Goal: Task Accomplishment & Management: Use online tool/utility

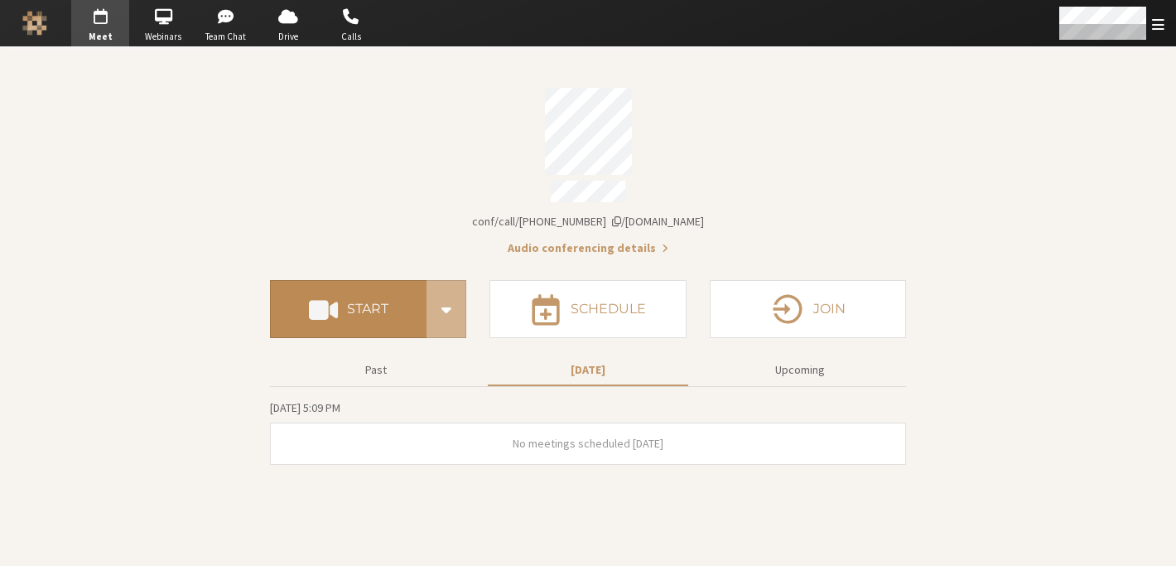
click at [365, 308] on h4 "Start" at bounding box center [367, 308] width 41 height 13
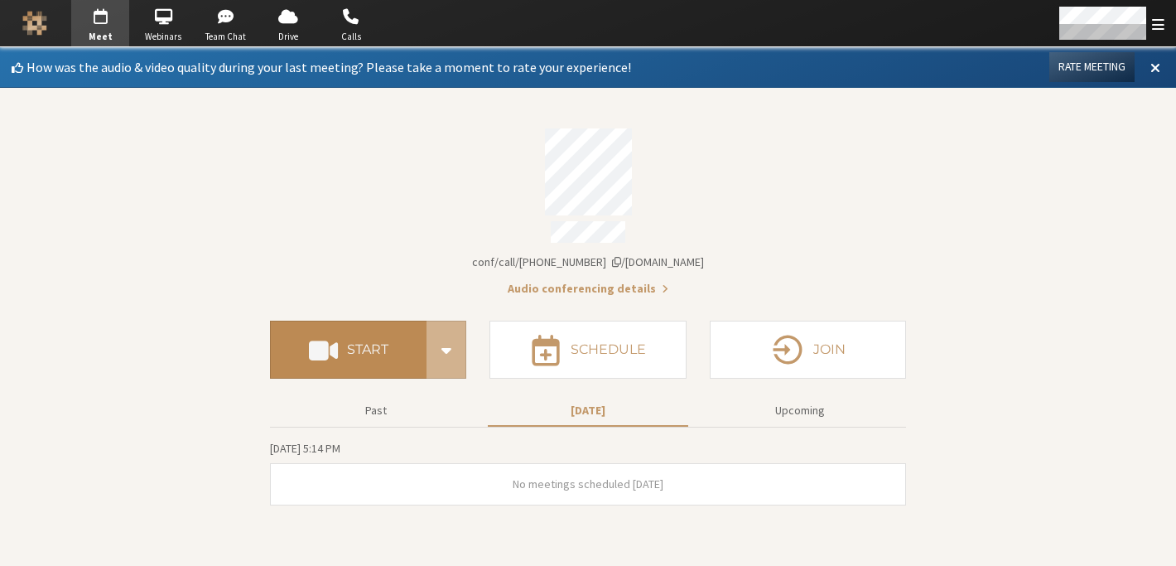
click at [382, 361] on button "Start" at bounding box center [348, 350] width 157 height 58
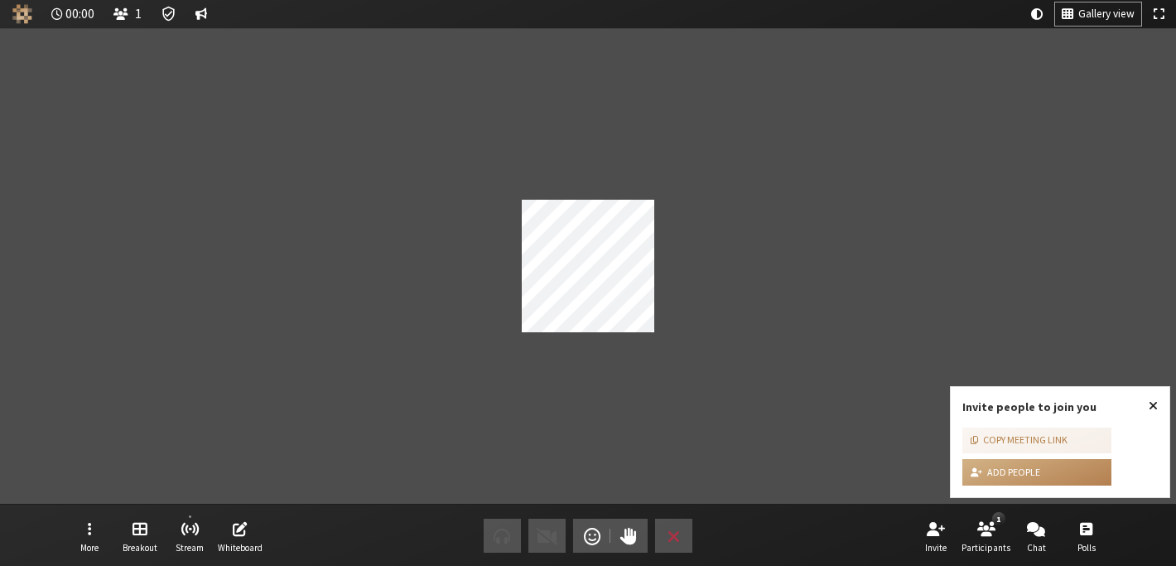
click at [1150, 405] on span "Close popover" at bounding box center [1153, 404] width 9 height 13
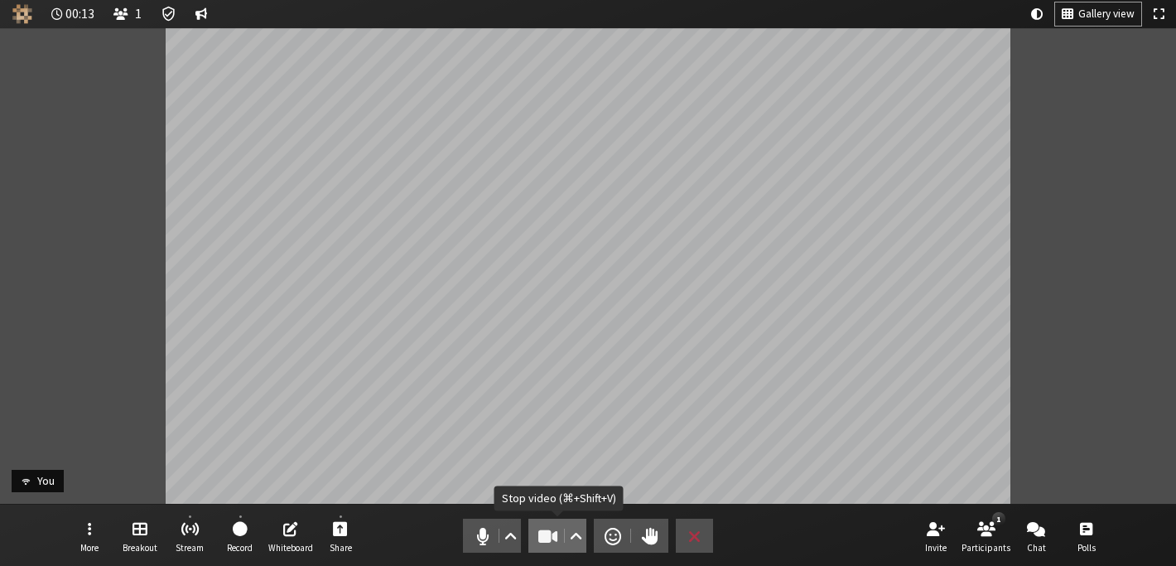
click at [553, 537] on span "Stop video (⌘+Shift+V)" at bounding box center [548, 535] width 23 height 23
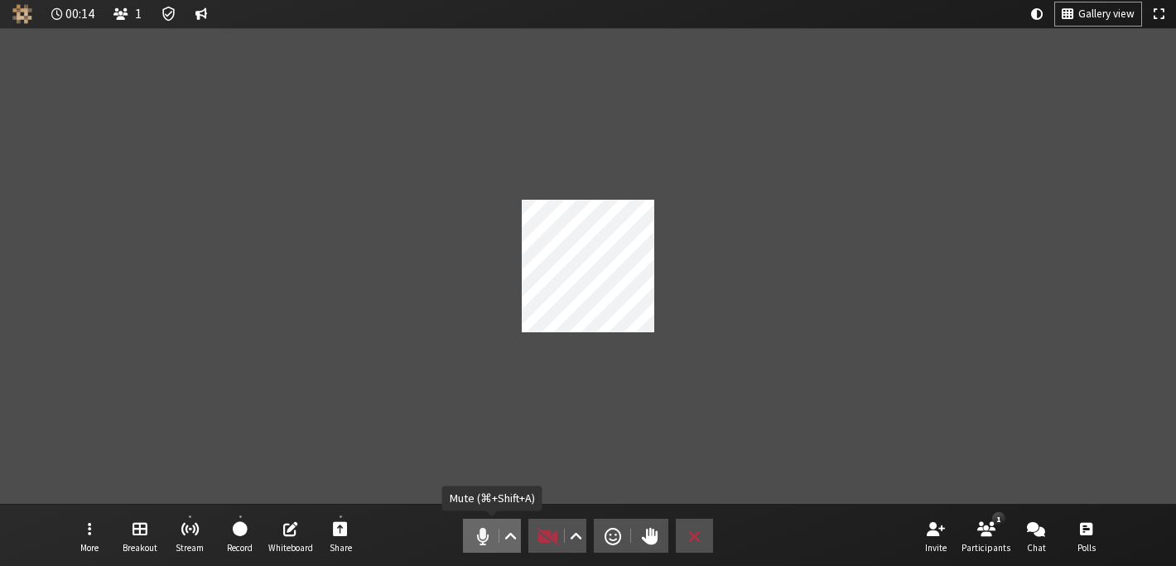
click at [476, 533] on span "Mute (⌘+Shift+A)" at bounding box center [482, 535] width 23 height 23
click at [476, 533] on span "Unmute (⌘+Shift+A)" at bounding box center [482, 535] width 23 height 23
click at [544, 543] on span "Start video (⌘+Shift+V)" at bounding box center [548, 535] width 23 height 23
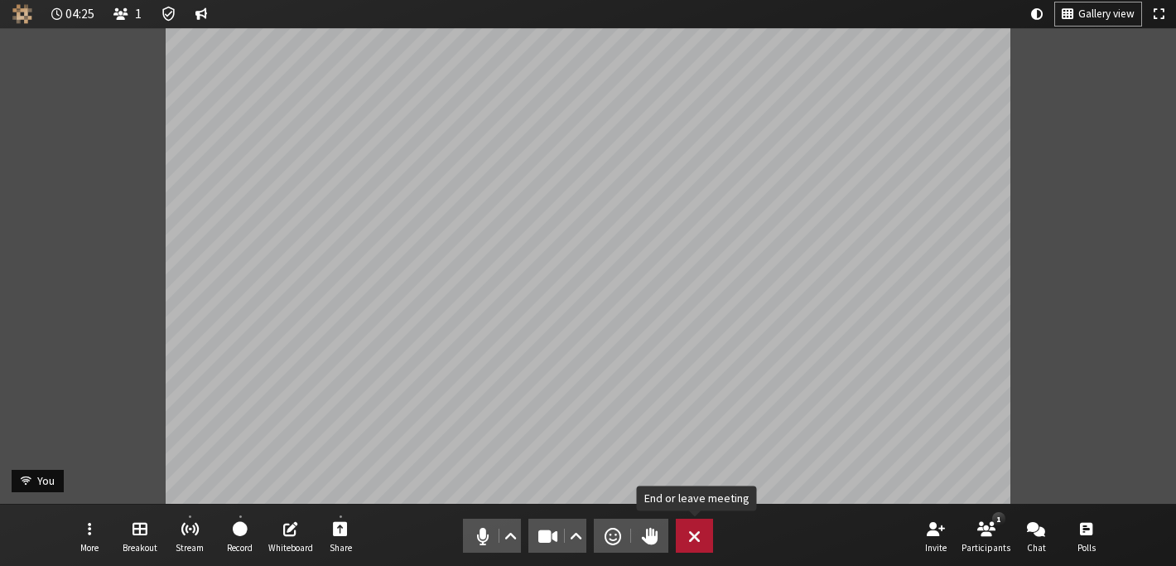
click at [703, 530] on button "Leave" at bounding box center [694, 536] width 37 height 34
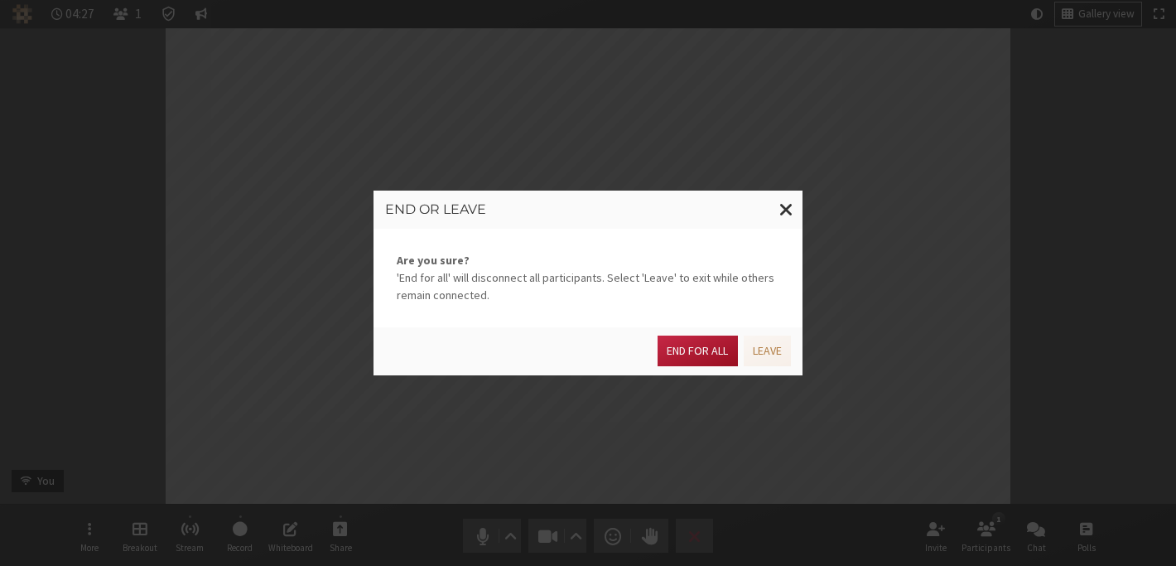
click at [691, 350] on button "End for all" at bounding box center [698, 351] width 80 height 31
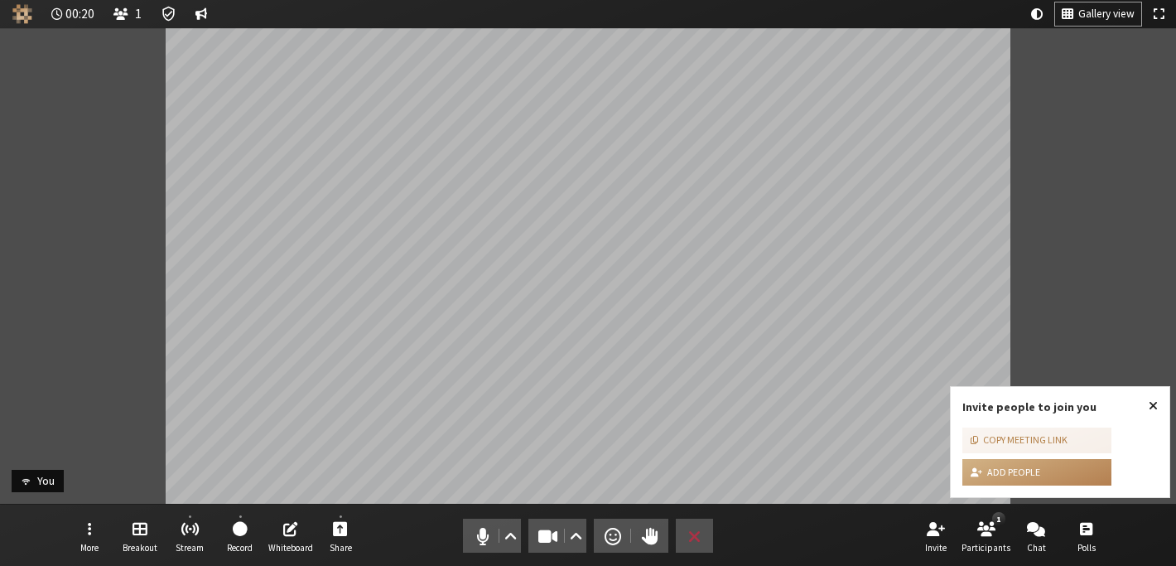
click at [1151, 407] on span "Close popover" at bounding box center [1153, 404] width 9 height 13
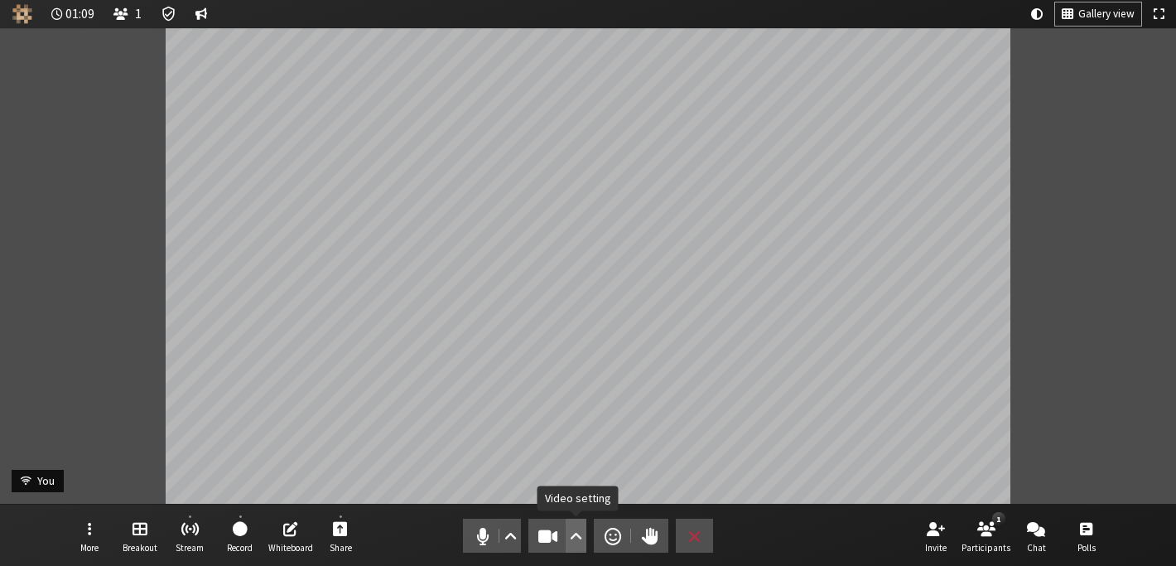
click at [571, 534] on span "Video setting" at bounding box center [576, 535] width 12 height 23
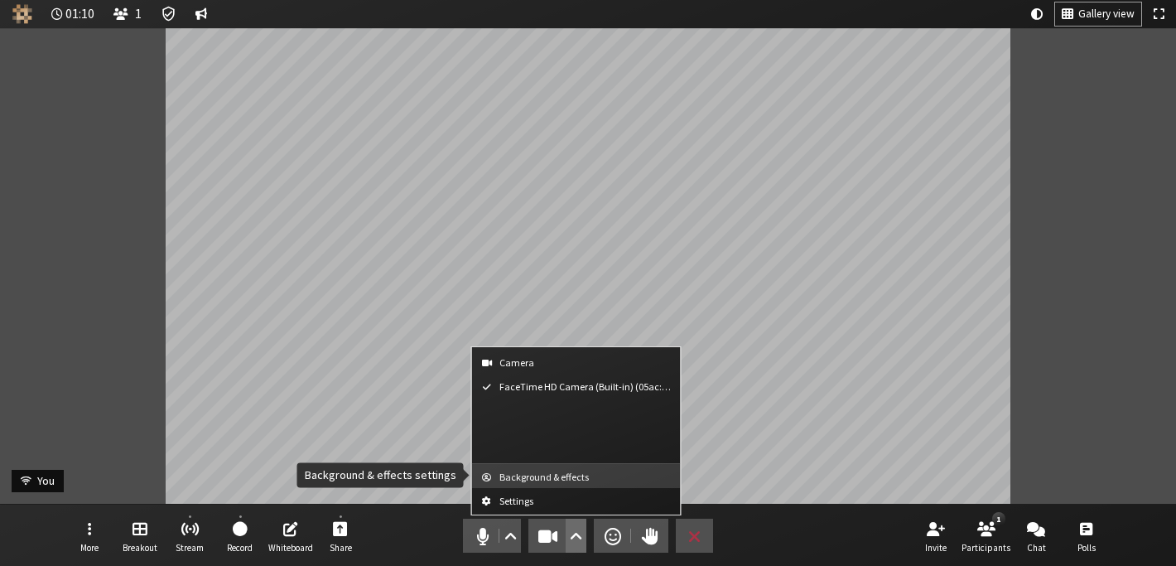
click at [557, 479] on span "Background & effects" at bounding box center [587, 476] width 174 height 11
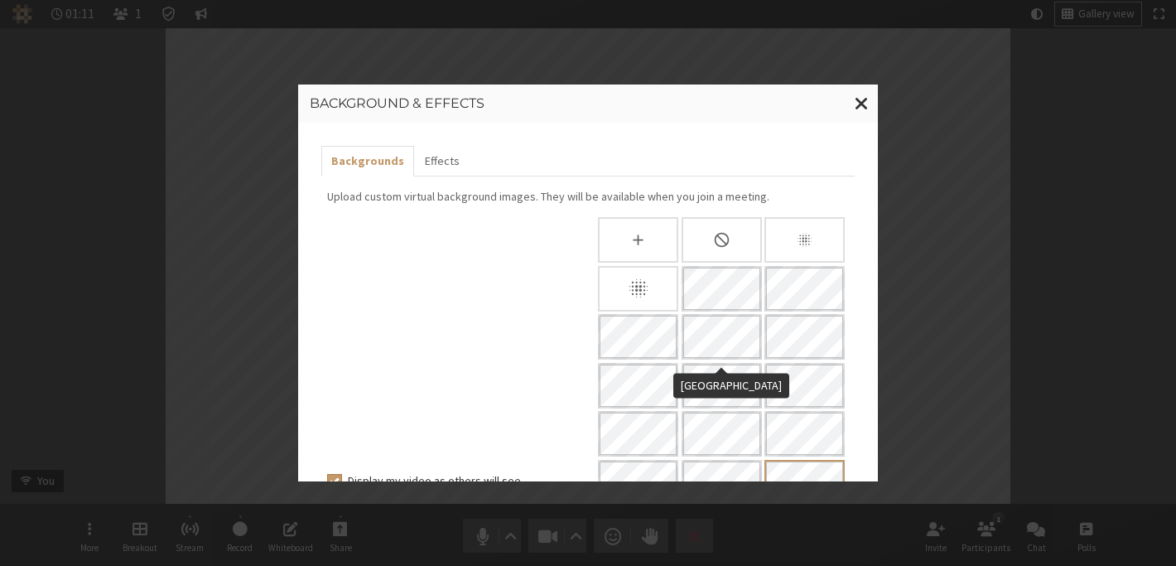
scroll to position [322, 0]
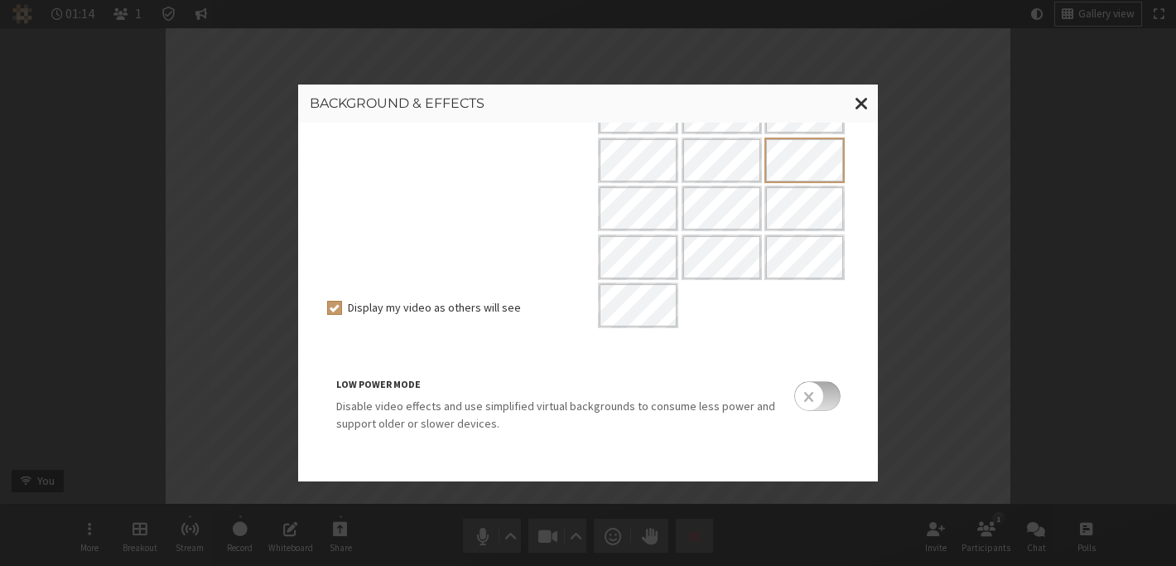
click at [826, 408] on input "checkbox" at bounding box center [817, 396] width 46 height 30
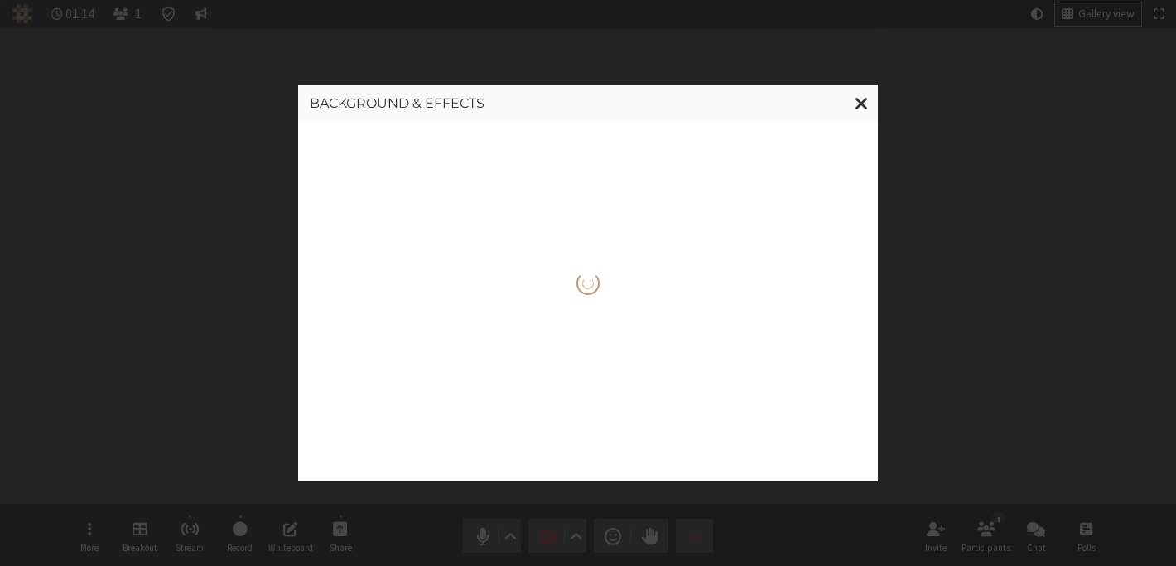
scroll to position [0, 0]
click at [863, 100] on span "Close modal" at bounding box center [862, 103] width 14 height 21
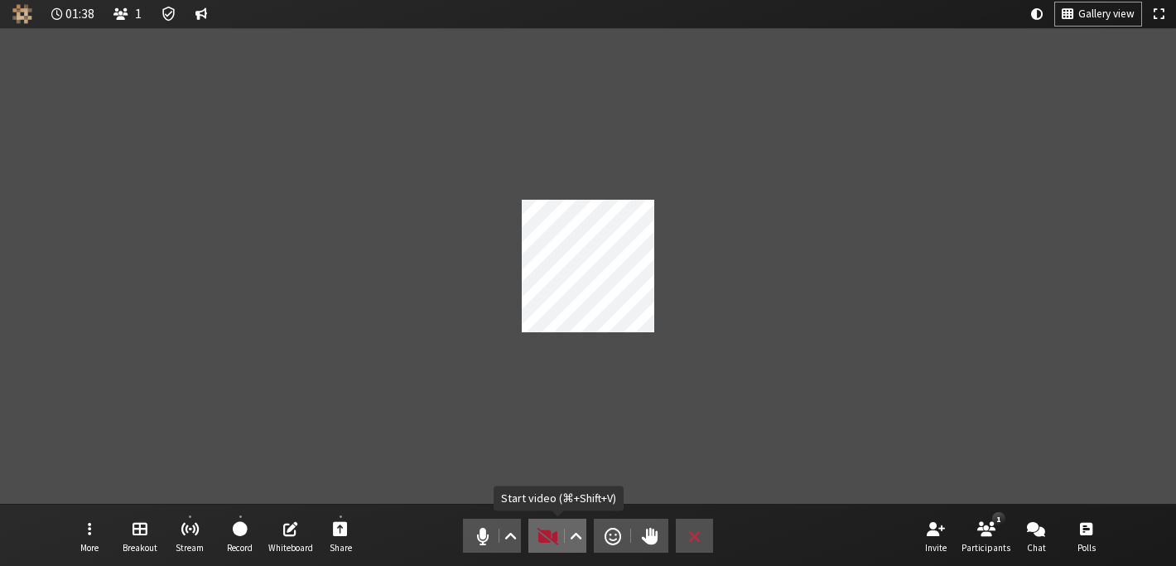
click at [548, 534] on span "Start video (⌘+Shift+V)" at bounding box center [548, 535] width 23 height 23
click at [537, 534] on span "Start video (⌘+Shift+V)" at bounding box center [548, 535] width 23 height 23
click at [545, 550] on button "Video" at bounding box center [558, 536] width 58 height 34
